Goal: Information Seeking & Learning: Learn about a topic

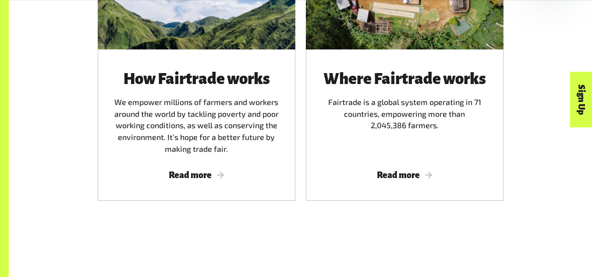
scroll to position [592, 0]
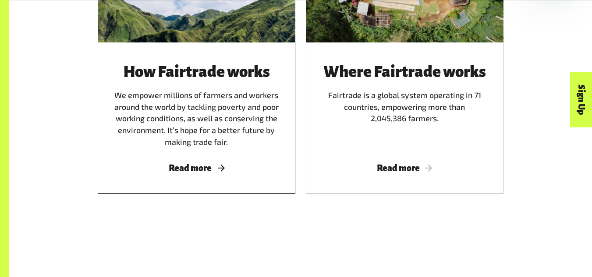
click at [242, 107] on div "How Fairtrade works We empower millions of farmers and workers around the world…" at bounding box center [196, 106] width 177 height 84
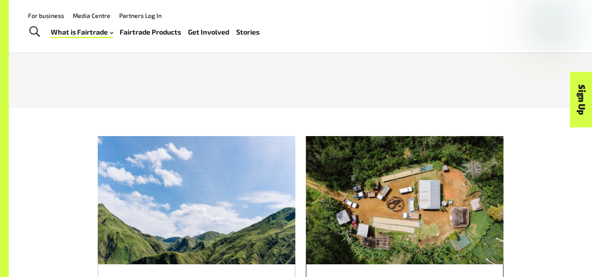
scroll to position [369, 0]
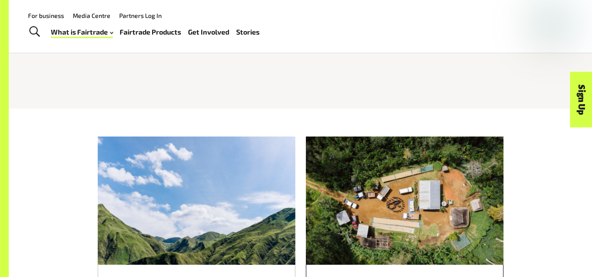
click at [386, 203] on div at bounding box center [405, 201] width 198 height 128
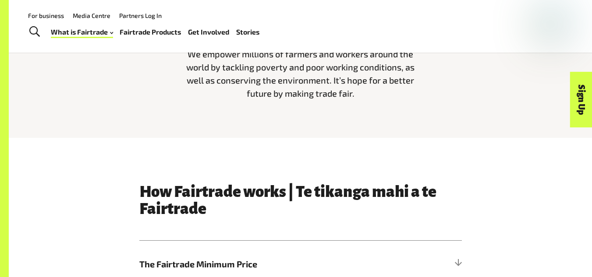
scroll to position [192, 0]
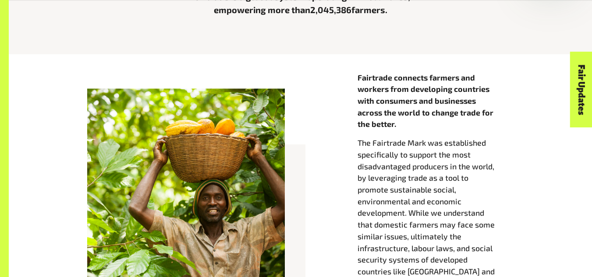
click at [249, 151] on div at bounding box center [186, 188] width 198 height 198
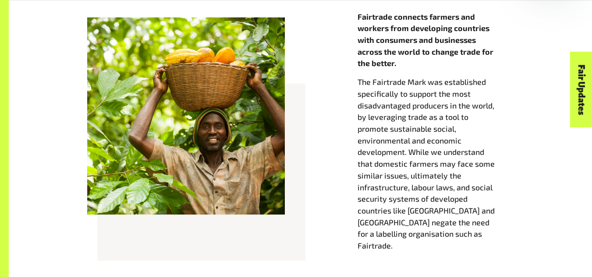
scroll to position [410, 0]
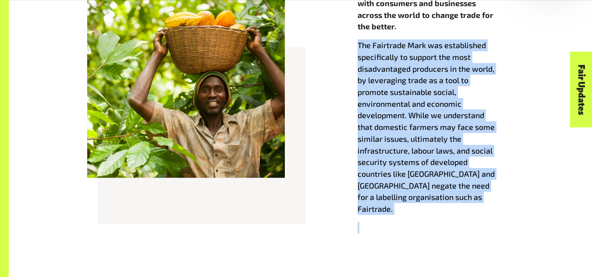
drag, startPoint x: 356, startPoint y: 46, endPoint x: 465, endPoint y: 225, distance: 209.1
click at [465, 225] on div "Fairtrade connects farmers and workers from developing countries with consumers…" at bounding box center [435, 112] width 167 height 277
click at [464, 222] on p at bounding box center [436, 228] width 156 height 12
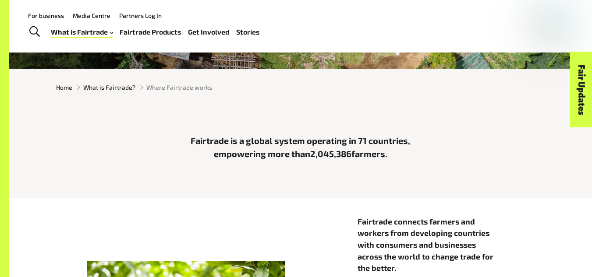
scroll to position [0, 0]
